Goal: Transaction & Acquisition: Purchase product/service

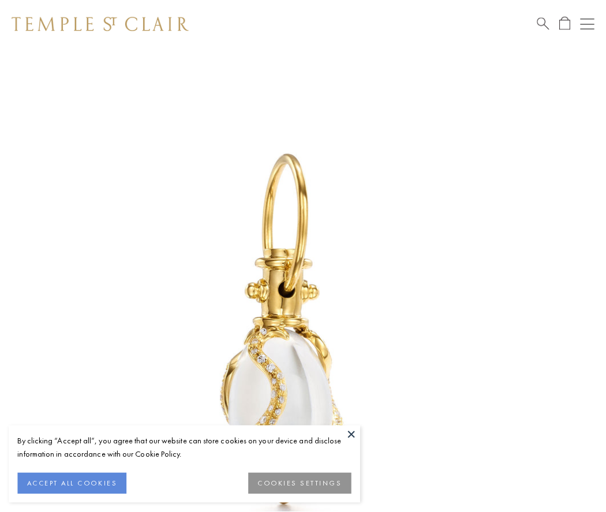
scroll to position [19, 0]
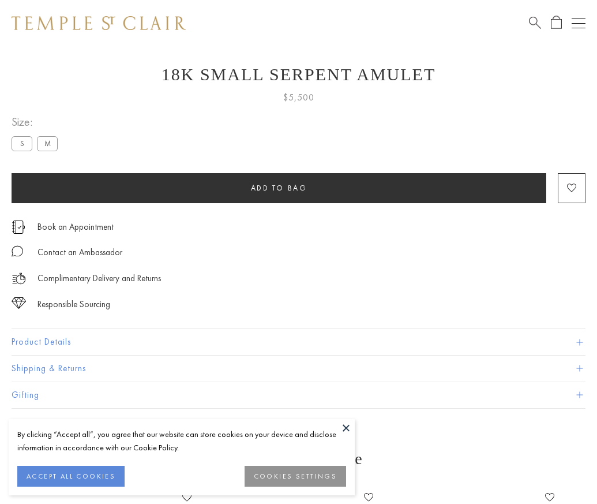
click at [279, 187] on span "Add to bag" at bounding box center [279, 188] width 57 height 10
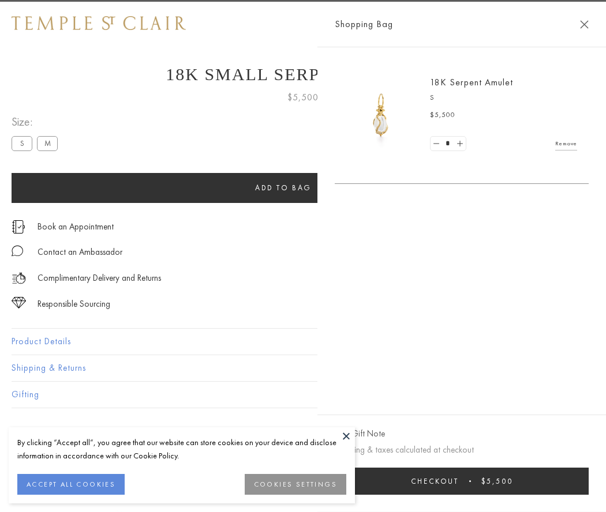
click at [565, 481] on button "Checkout $5,500" at bounding box center [462, 481] width 254 height 27
